Goal: Unclear

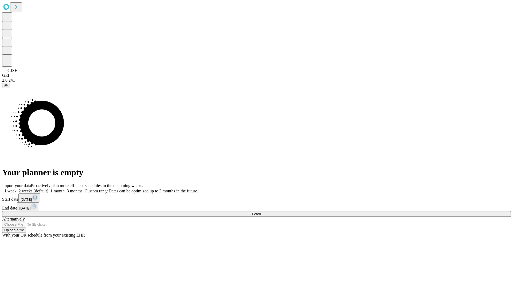
click at [261, 212] on span "Fetch" at bounding box center [256, 214] width 9 height 4
